Goal: Information Seeking & Learning: Learn about a topic

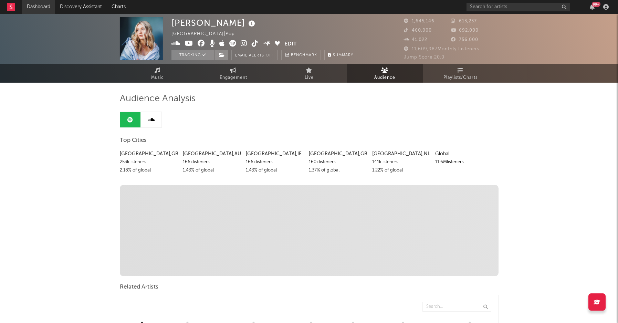
click at [42, 9] on link "Dashboard" at bounding box center [38, 7] width 33 height 14
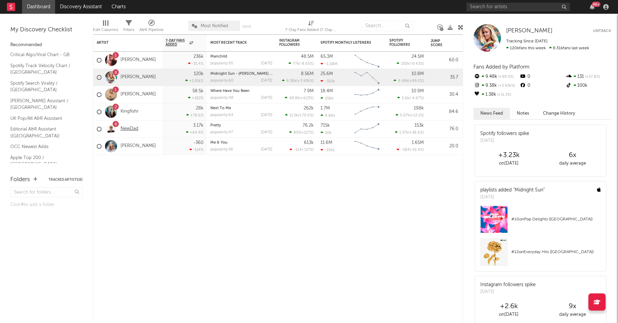
click at [130, 129] on link "NewDad" at bounding box center [130, 129] width 18 height 6
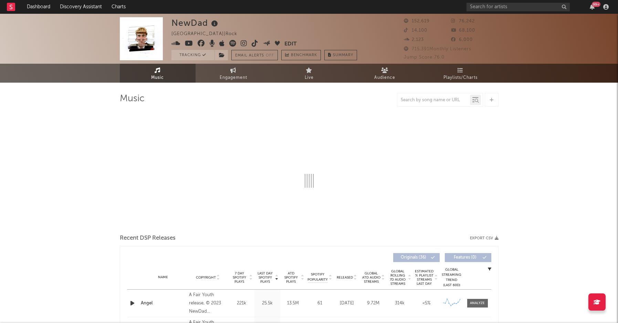
select select "6m"
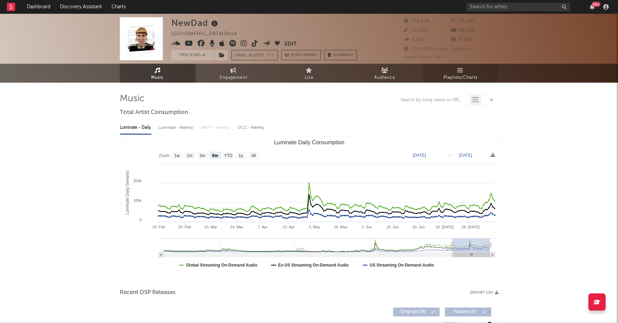
click at [453, 75] on span "Playlists/Charts" at bounding box center [461, 78] width 34 height 8
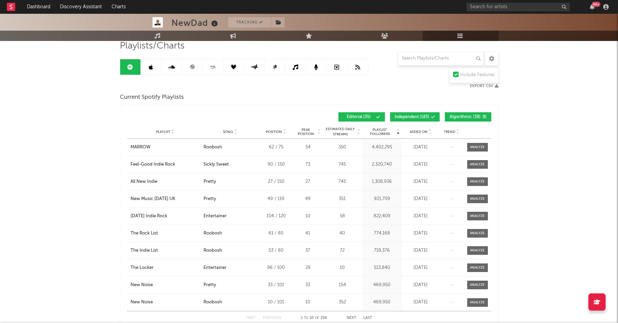
scroll to position [61, 0]
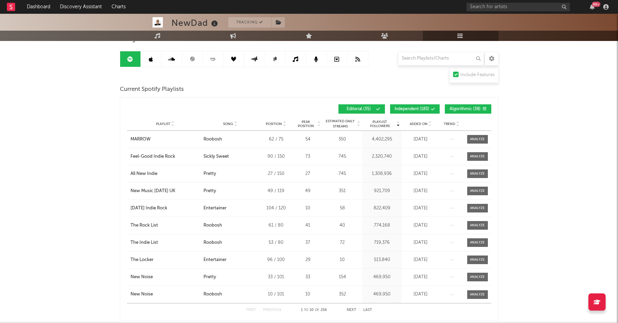
click at [417, 123] on span "Added On" at bounding box center [419, 124] width 18 height 4
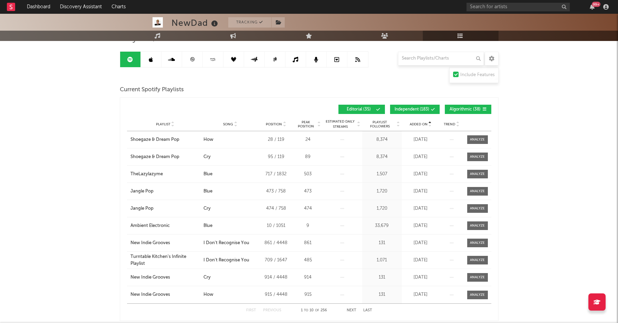
click at [417, 123] on span "Added On" at bounding box center [419, 124] width 18 height 4
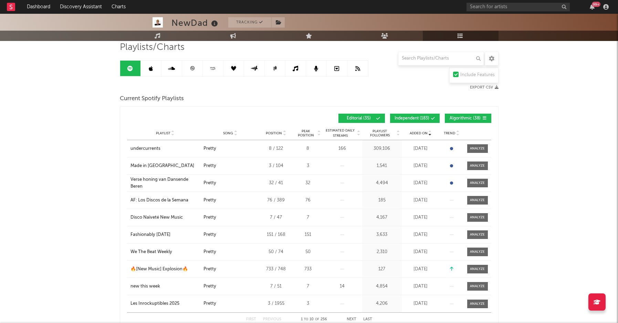
scroll to position [52, 0]
click at [269, 103] on div "Current Spotify Playlists" at bounding box center [309, 99] width 379 height 12
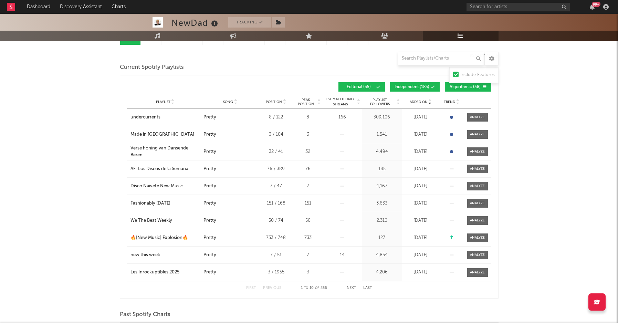
scroll to position [111, 0]
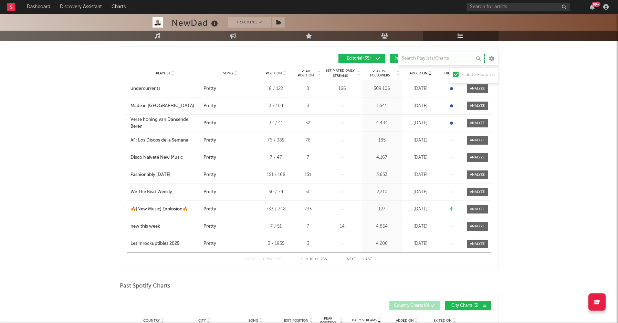
click at [354, 259] on button "Next" at bounding box center [352, 260] width 10 height 4
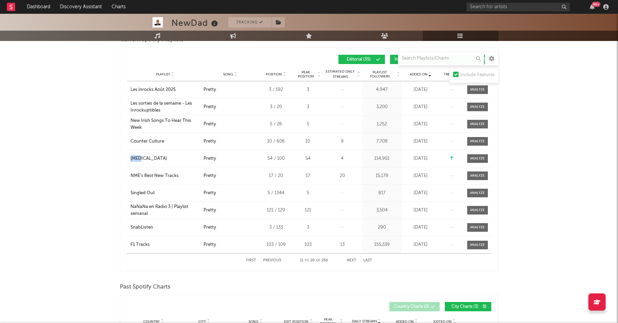
scroll to position [104, 0]
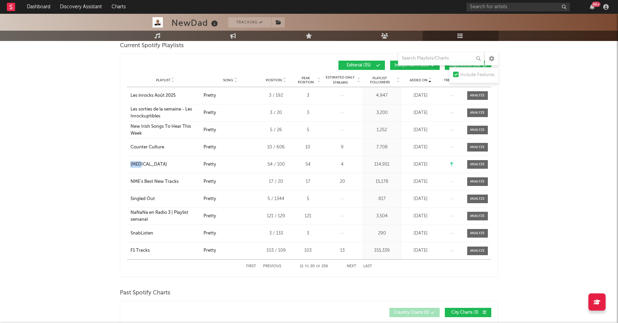
click at [350, 264] on button "Next" at bounding box center [352, 266] width 10 height 4
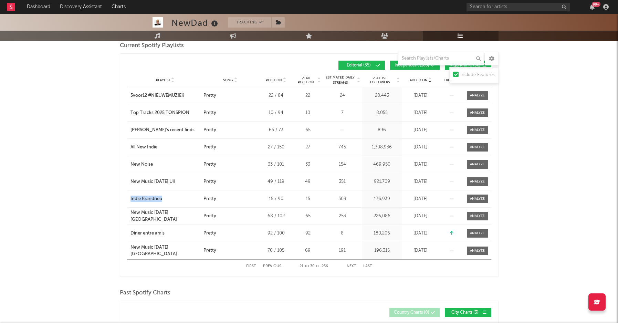
click at [348, 267] on button "Next" at bounding box center [352, 266] width 10 height 4
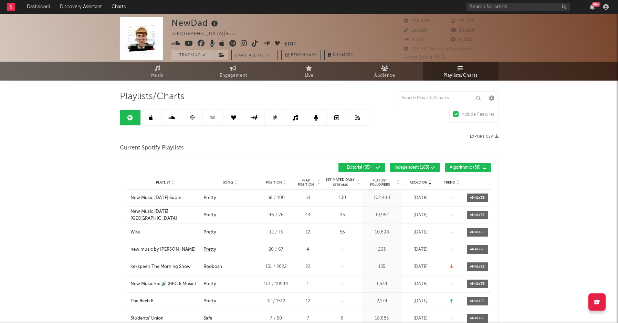
scroll to position [0, 0]
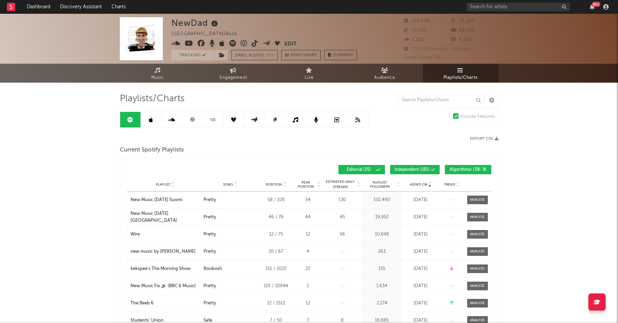
click at [144, 112] on link at bounding box center [151, 119] width 21 height 15
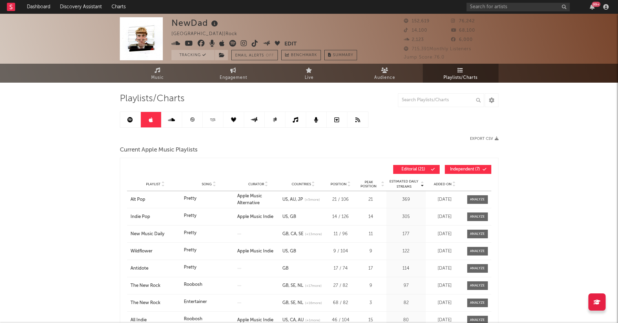
click at [439, 183] on span "Added On" at bounding box center [443, 184] width 18 height 4
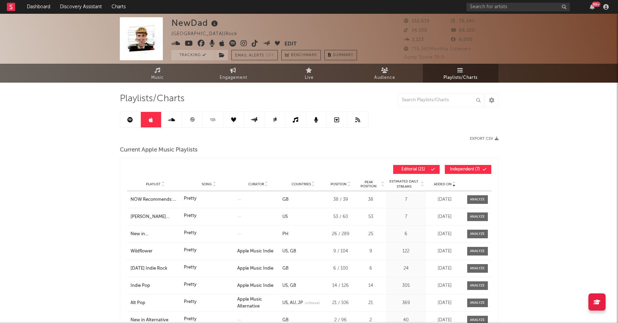
click at [126, 119] on link at bounding box center [130, 119] width 21 height 15
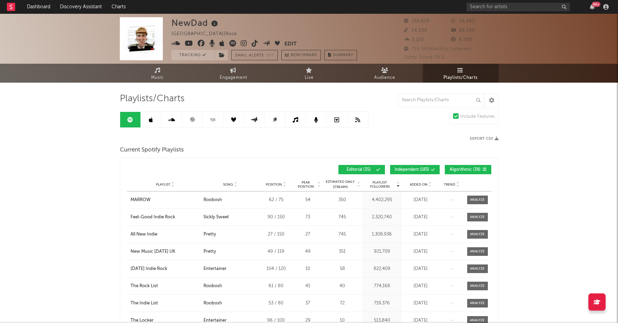
click at [154, 122] on link at bounding box center [151, 119] width 21 height 15
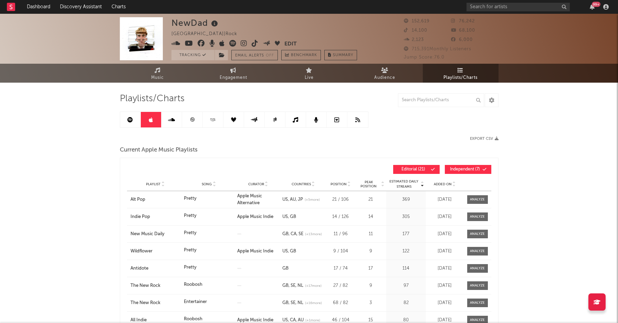
click at [448, 183] on span "Added On" at bounding box center [443, 184] width 18 height 4
